Goal: Task Accomplishment & Management: Manage account settings

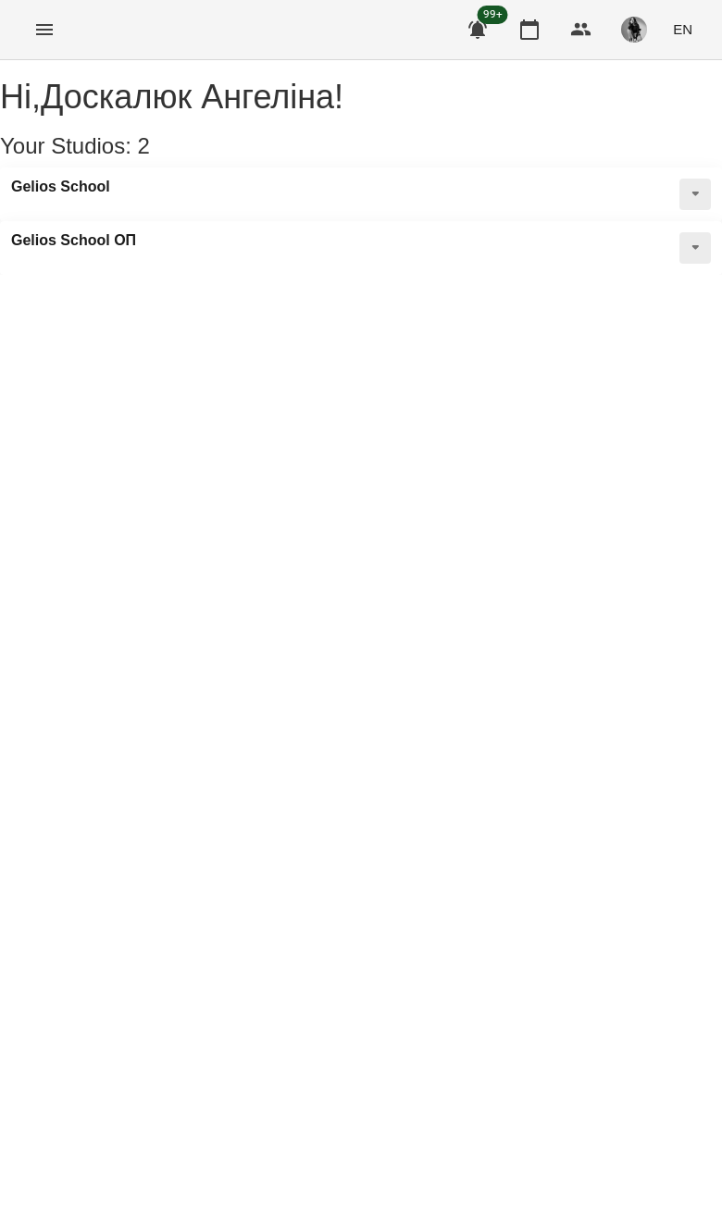
click at [59, 10] on div "For Business 99+ EN" at bounding box center [361, 29] width 722 height 59
click at [56, 42] on button "Menu" at bounding box center [44, 29] width 44 height 44
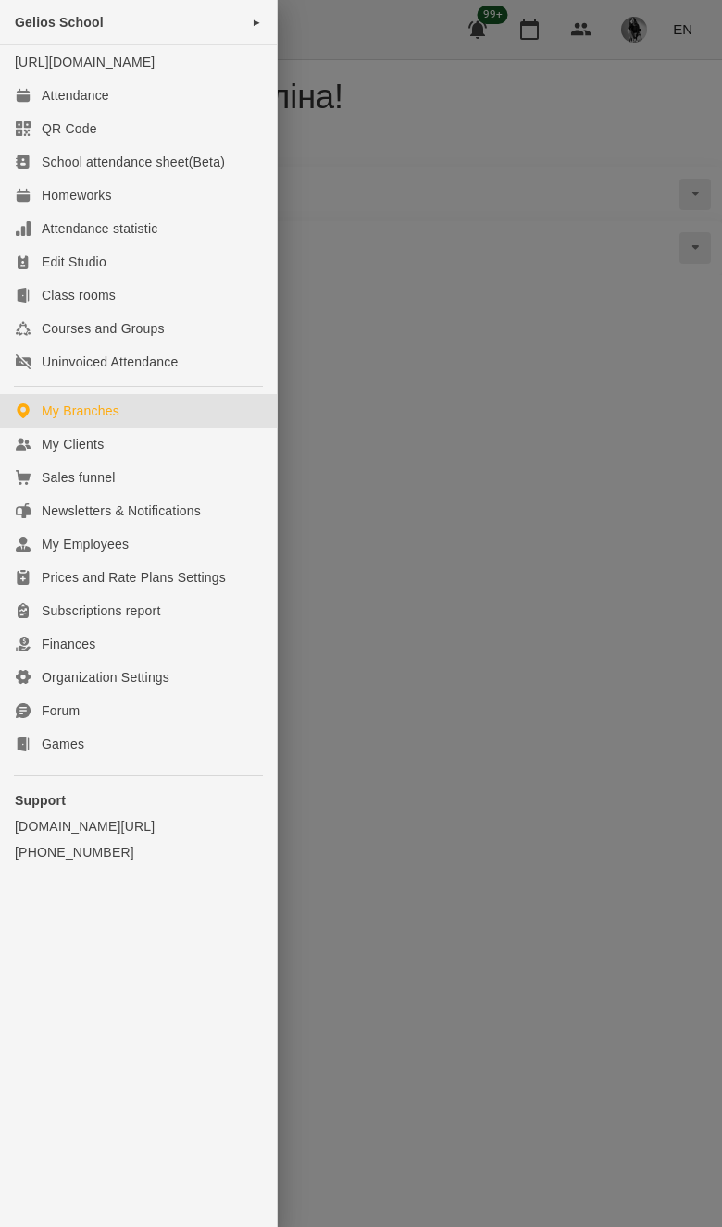
click at [208, 482] on link "Sales funnel" at bounding box center [138, 477] width 277 height 33
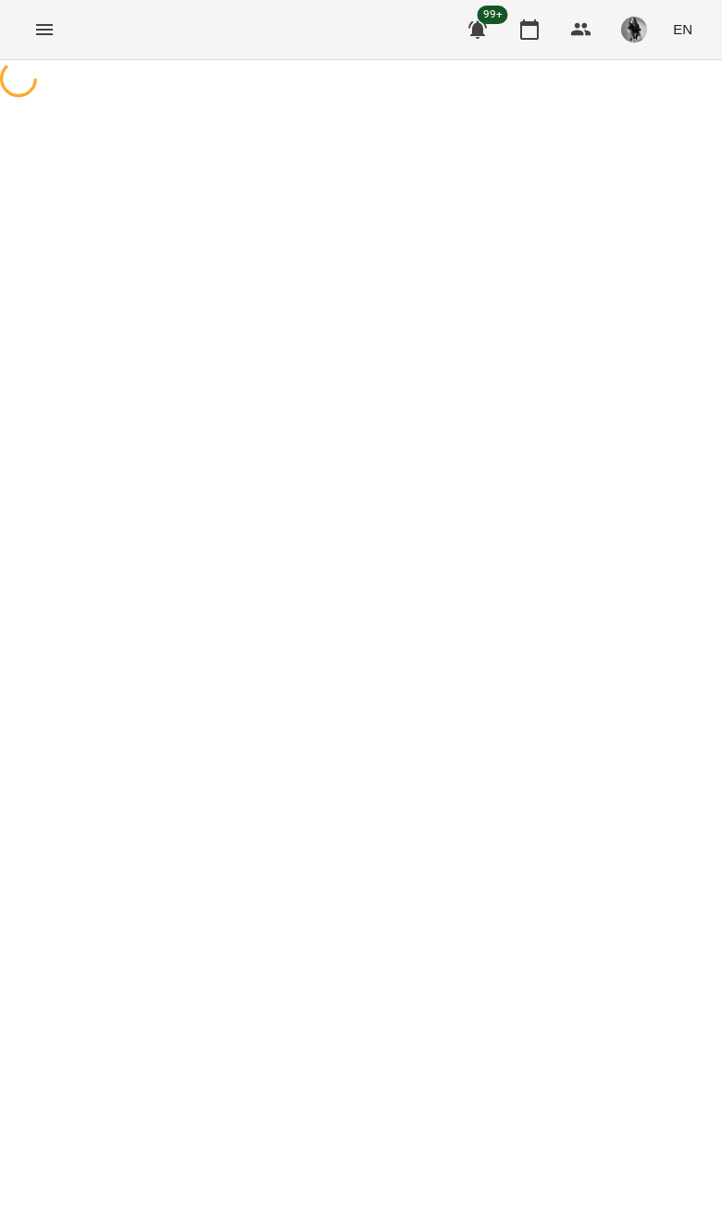
click at [65, 28] on button "Menu" at bounding box center [44, 29] width 44 height 44
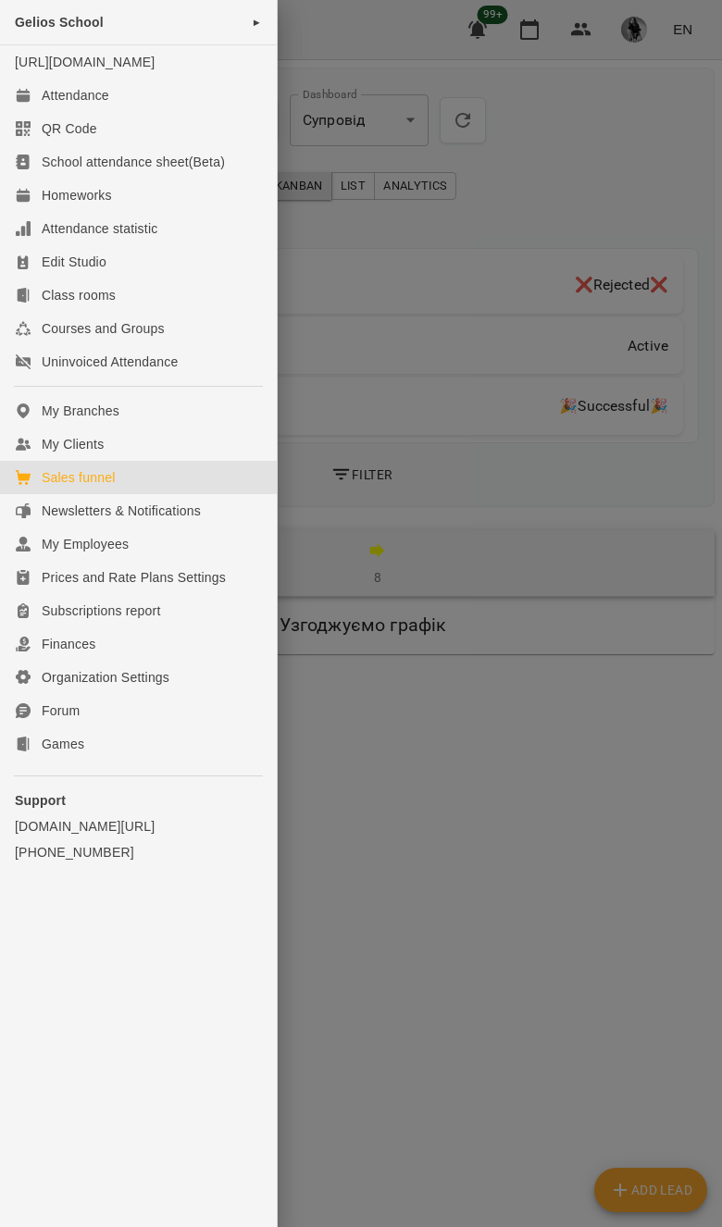
click at [174, 461] on link "My Clients" at bounding box center [138, 444] width 277 height 33
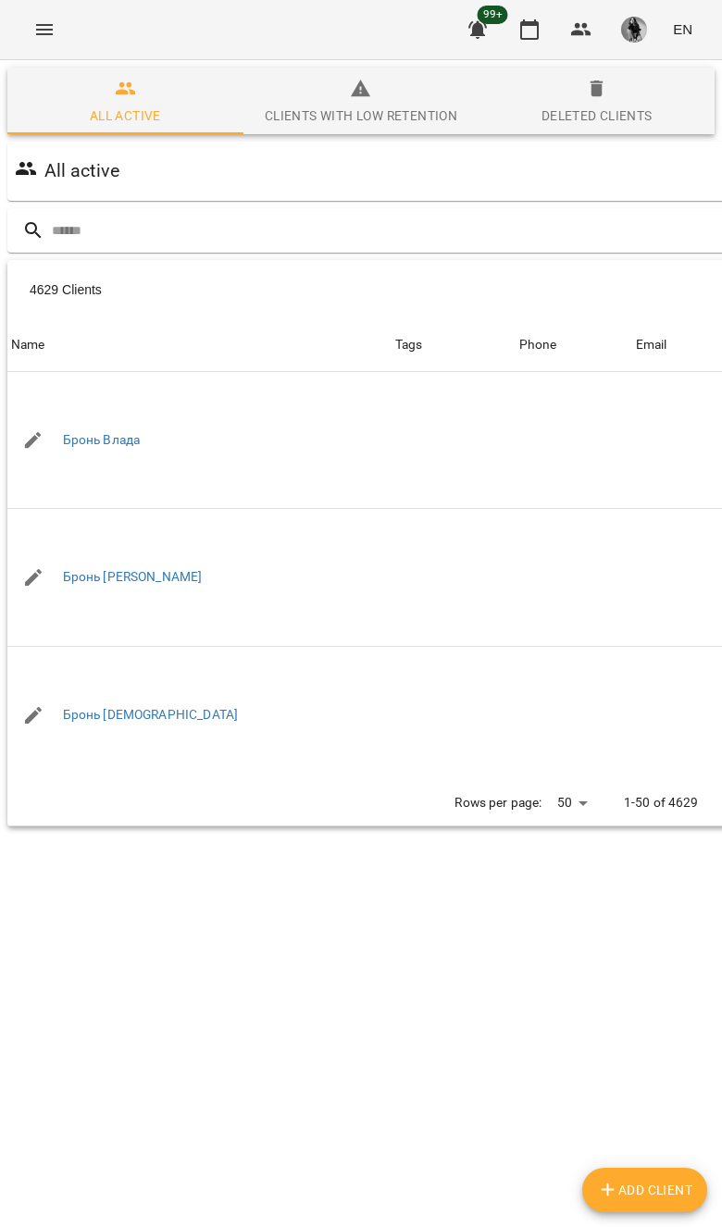
click at [514, 236] on input "text" at bounding box center [436, 231] width 768 height 31
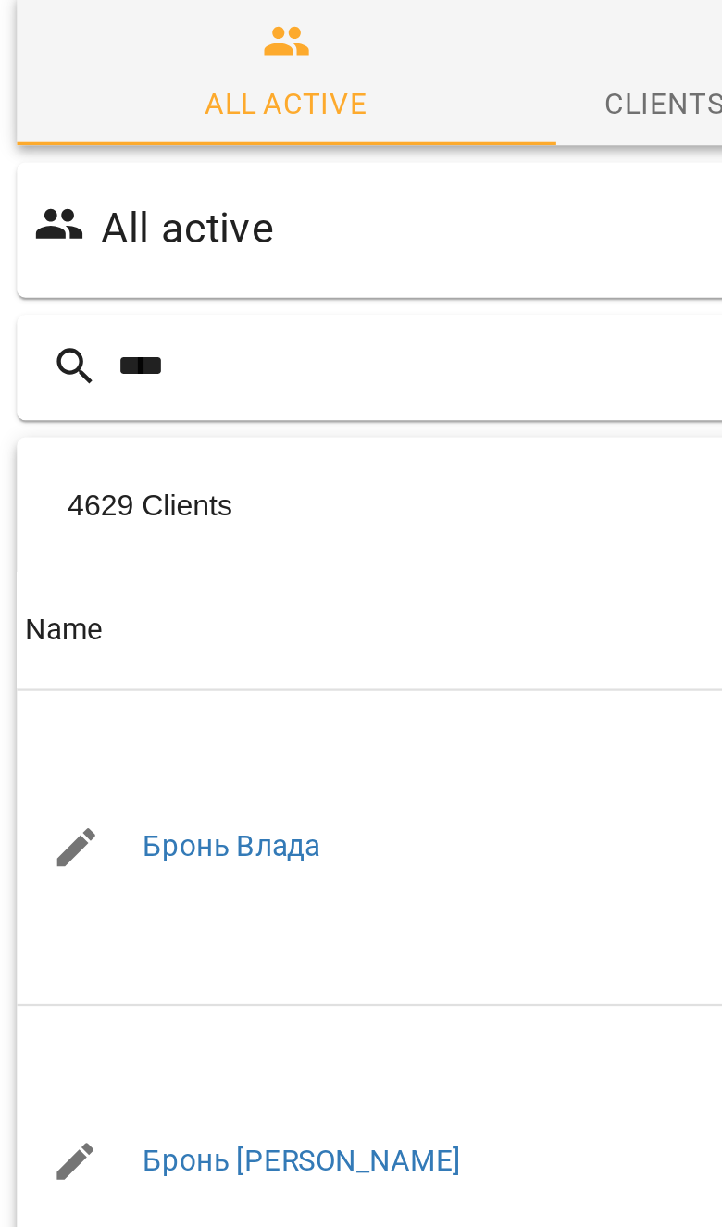
type input "****"
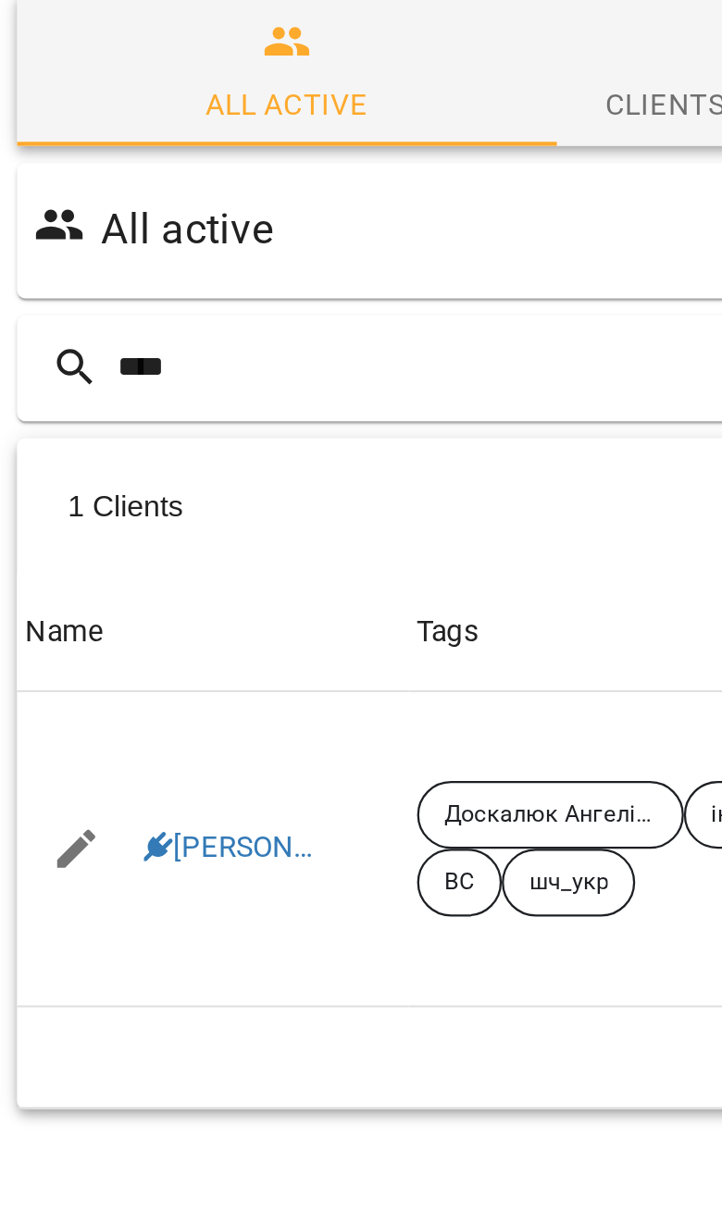
click at [120, 432] on link "[PERSON_NAME]" at bounding box center [102, 441] width 78 height 19
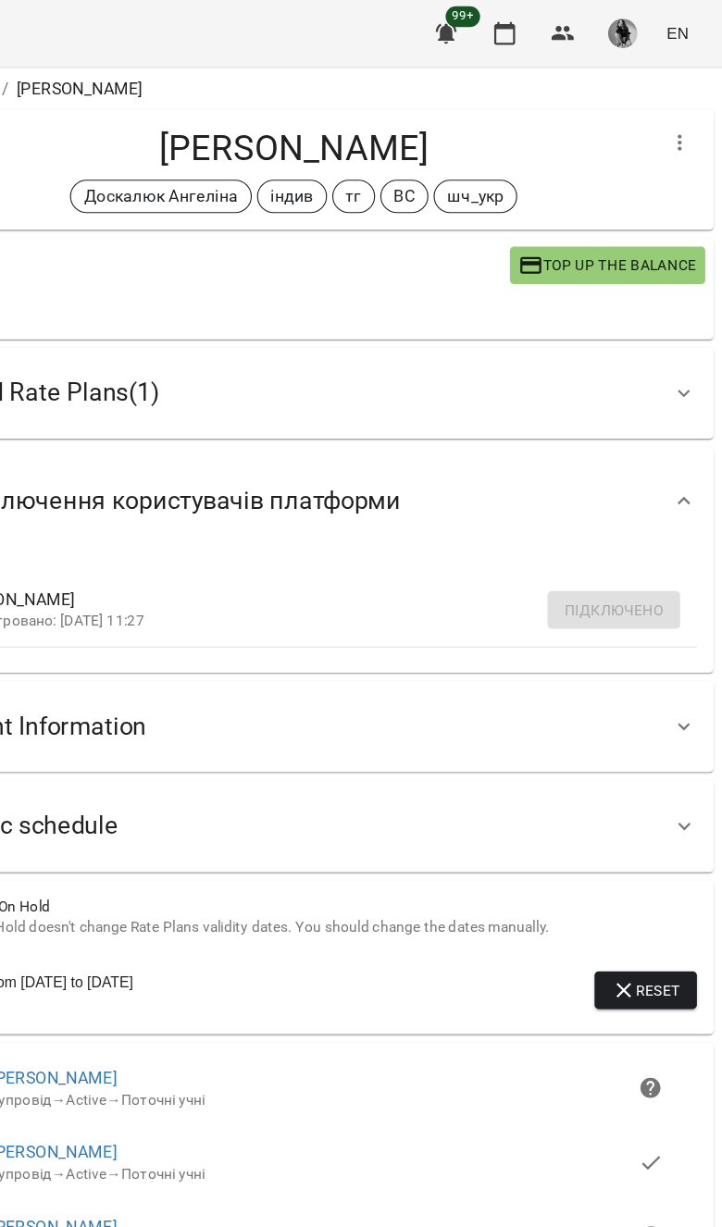
click at [564, 366] on div "Valid Rate Plans ( 1 )" at bounding box center [344, 348] width 644 height 58
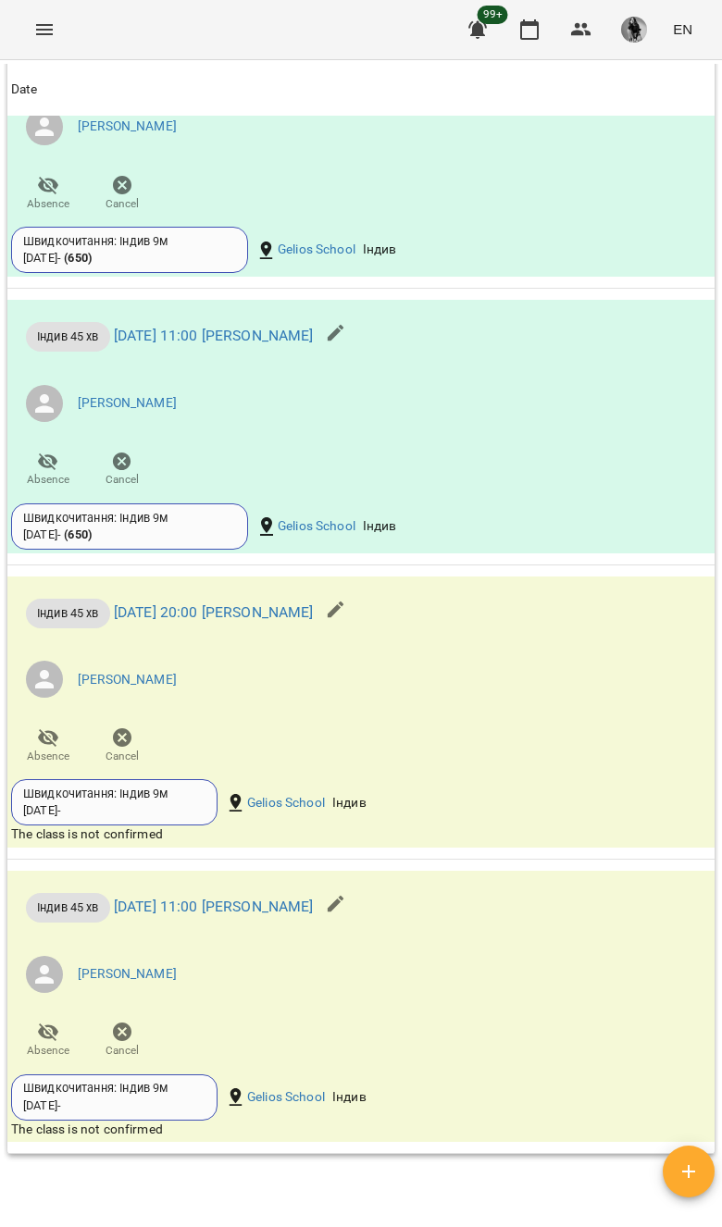
scroll to position [1750, 0]
